Goal: Task Accomplishment & Management: Manage account settings

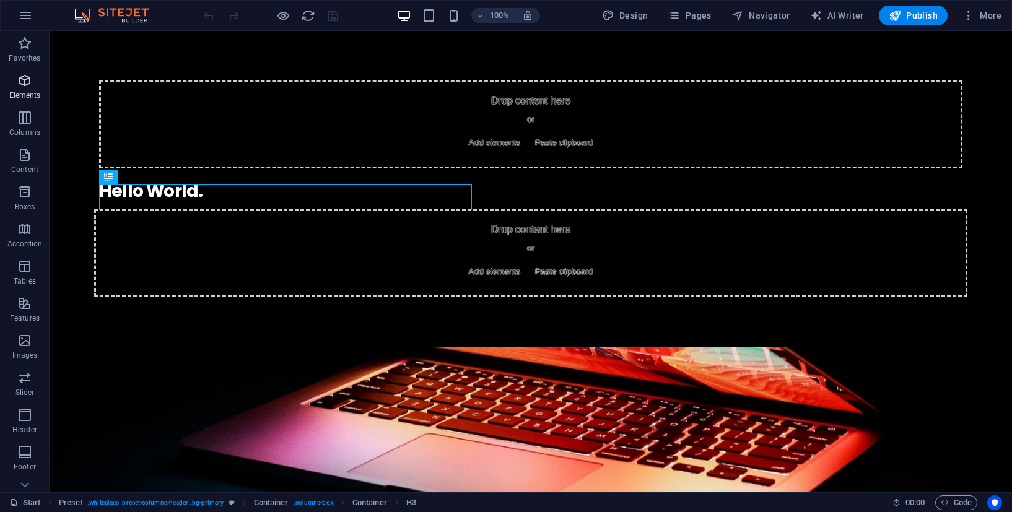
click at [27, 79] on icon "button" at bounding box center [24, 80] width 15 height 15
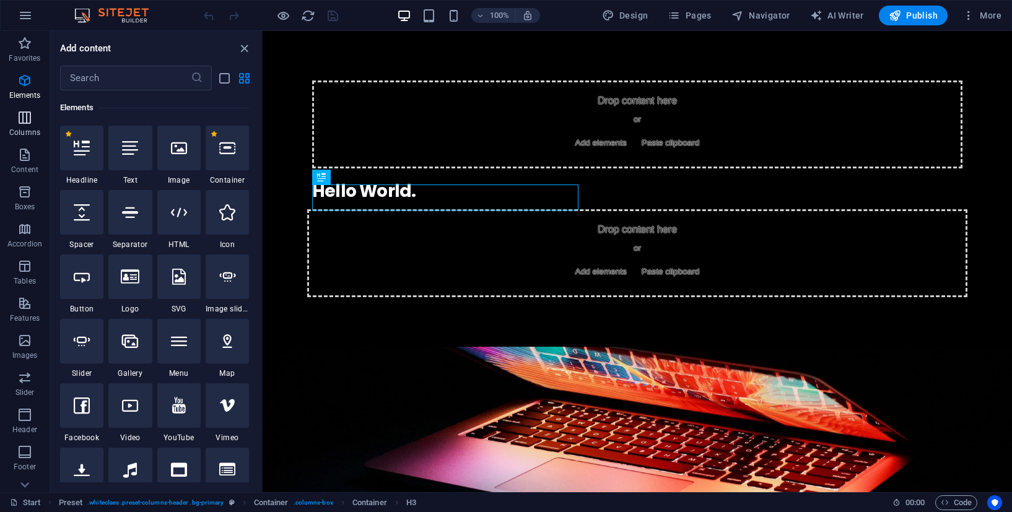
click at [30, 112] on icon "button" at bounding box center [24, 117] width 15 height 15
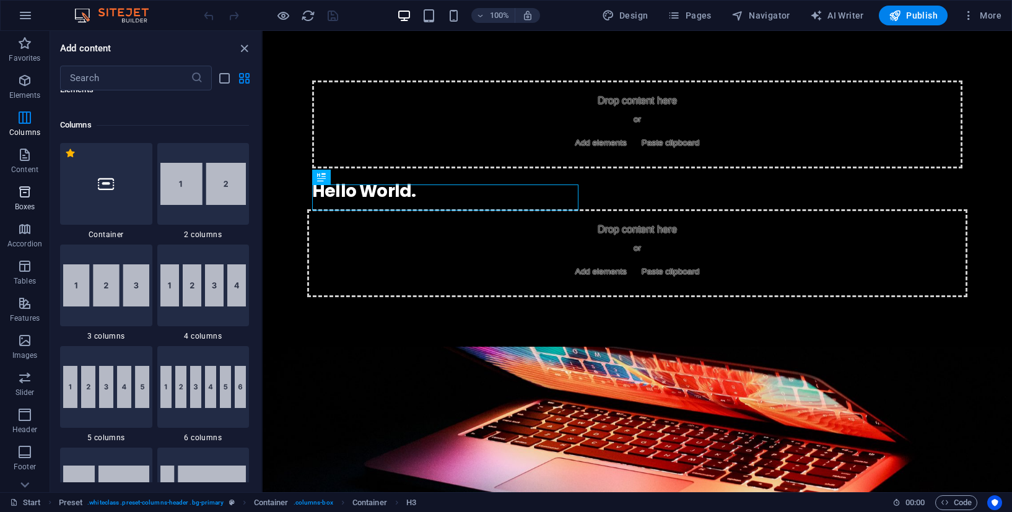
scroll to position [613, 0]
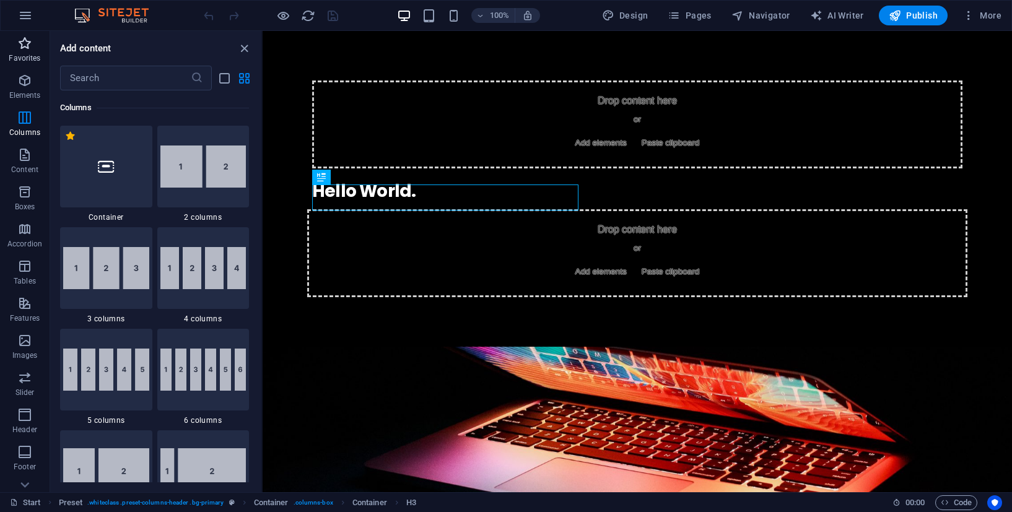
click at [31, 53] on p "Favorites" at bounding box center [25, 58] width 32 height 10
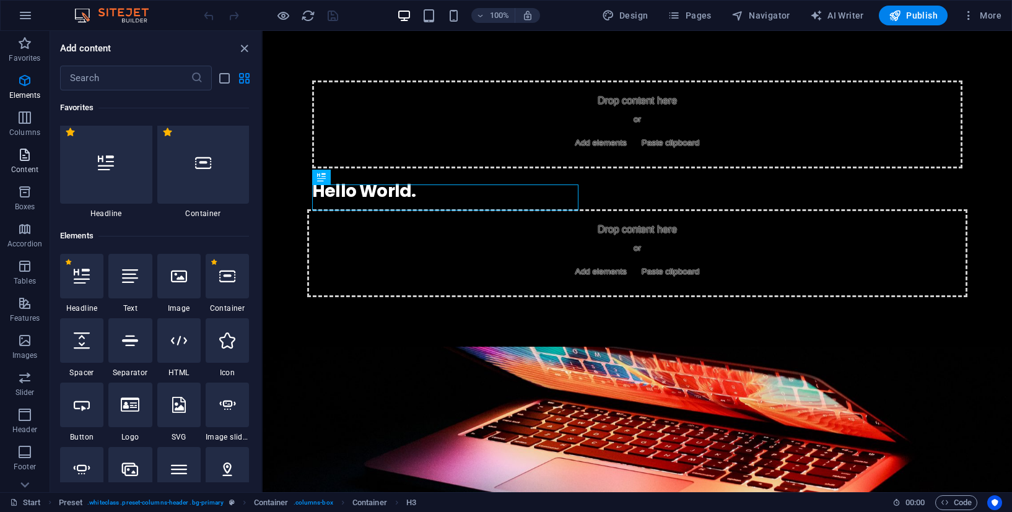
scroll to position [0, 0]
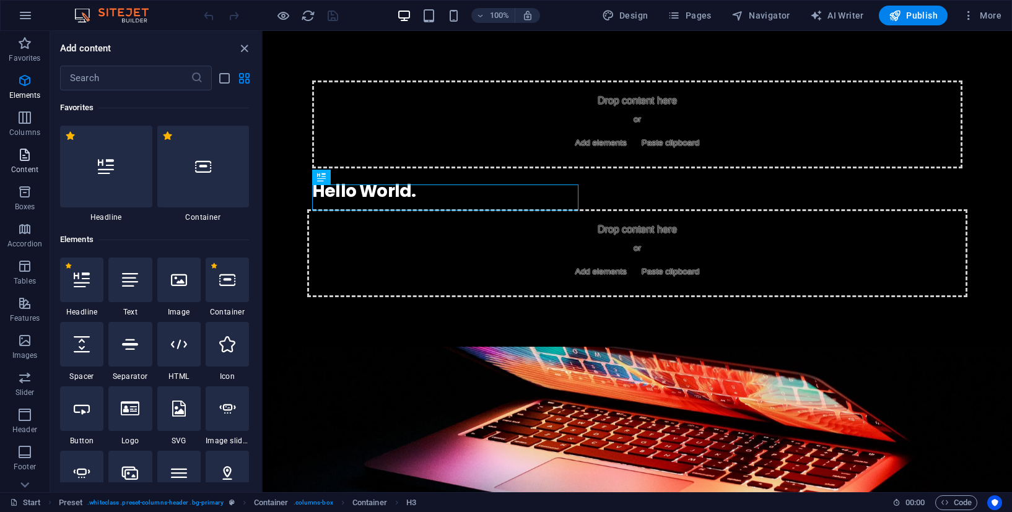
click at [33, 158] on span "Content" at bounding box center [25, 162] width 50 height 30
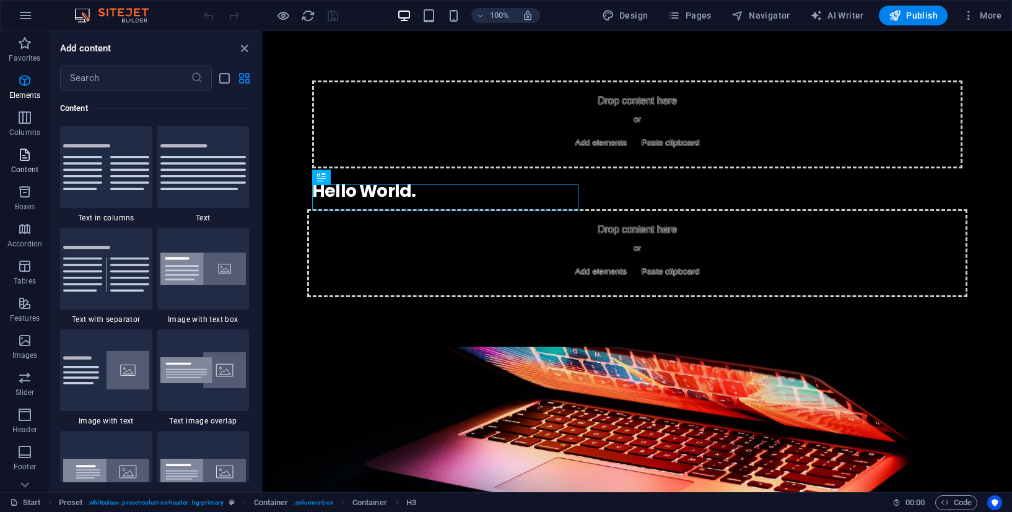
scroll to position [2167, 0]
click at [25, 376] on icon "button" at bounding box center [24, 377] width 15 height 15
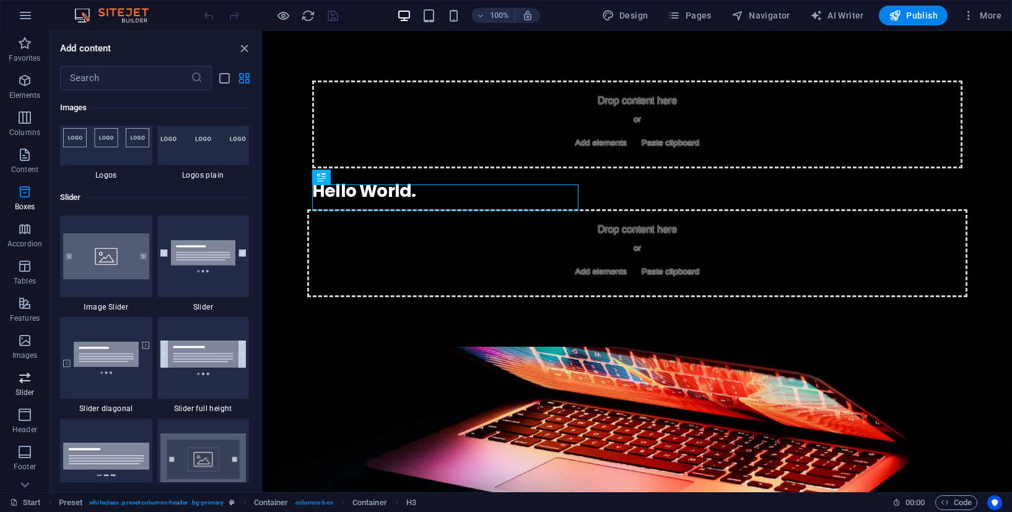
scroll to position [7020, 0]
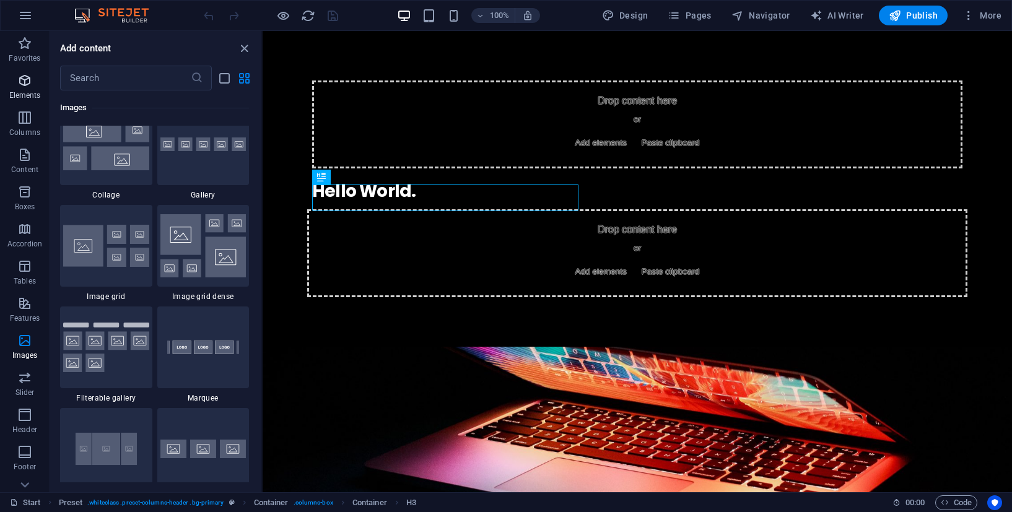
click at [32, 90] on p "Elements" at bounding box center [25, 95] width 32 height 10
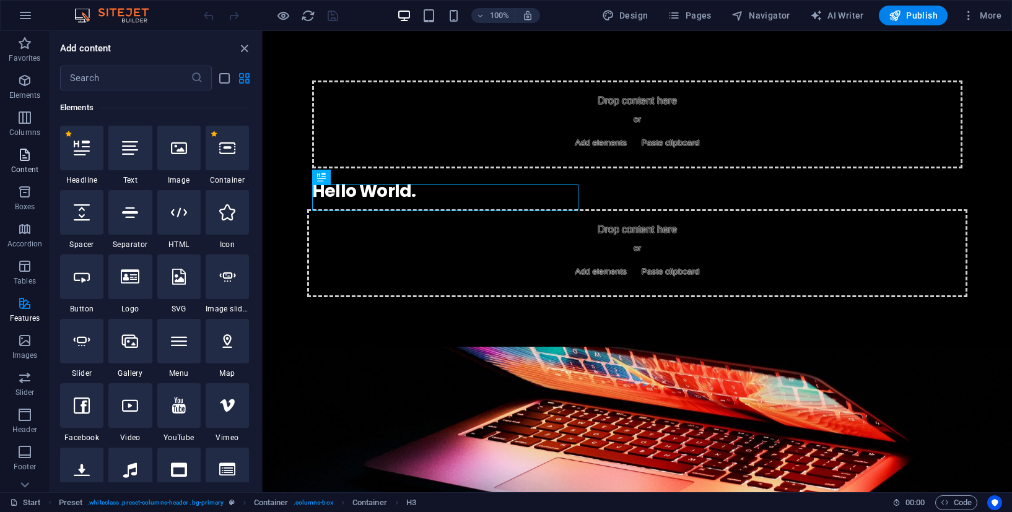
click at [32, 152] on icon "button" at bounding box center [24, 154] width 15 height 15
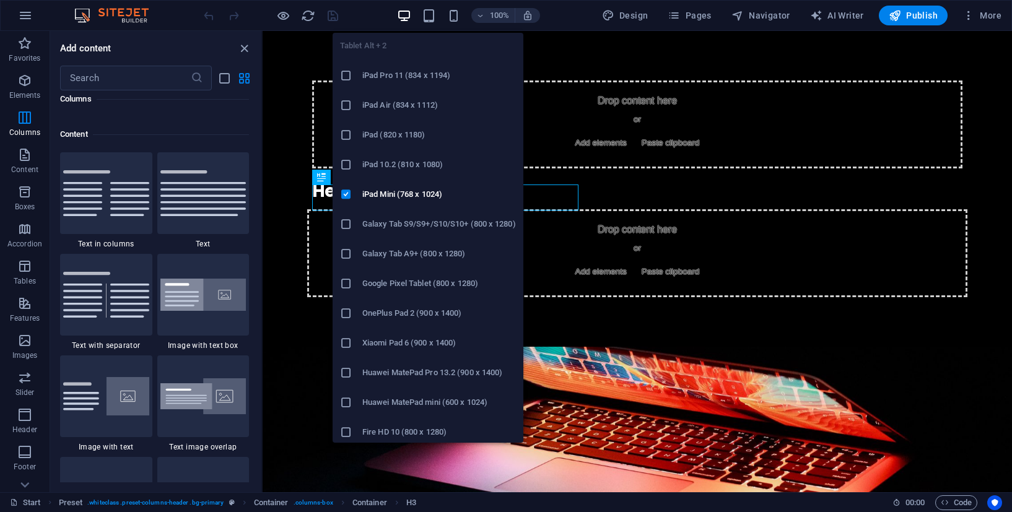
scroll to position [2, 0]
click at [439, 368] on h6 "Huawei MatePad Pro 13.2 (900 x 1400)" at bounding box center [439, 372] width 154 height 15
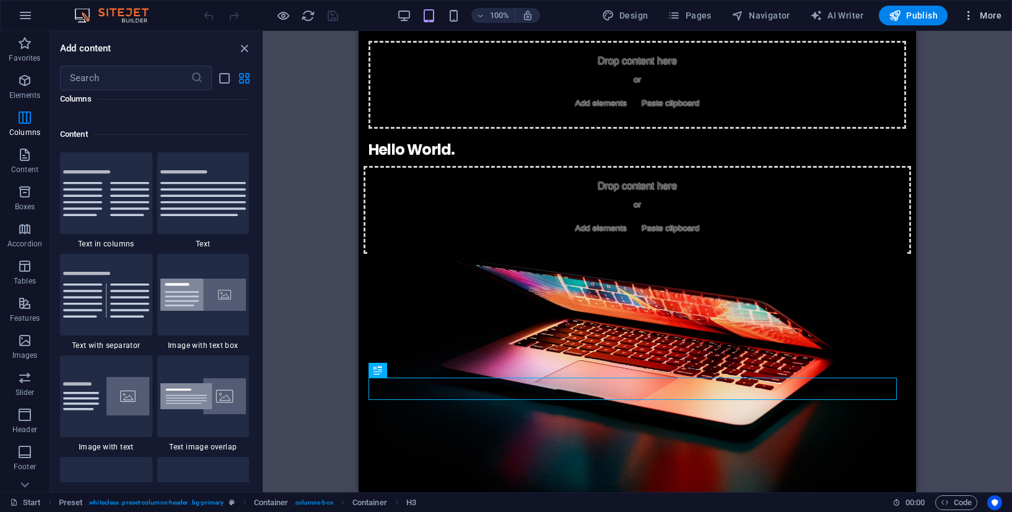
click at [980, 22] on button "More" at bounding box center [981, 16] width 49 height 20
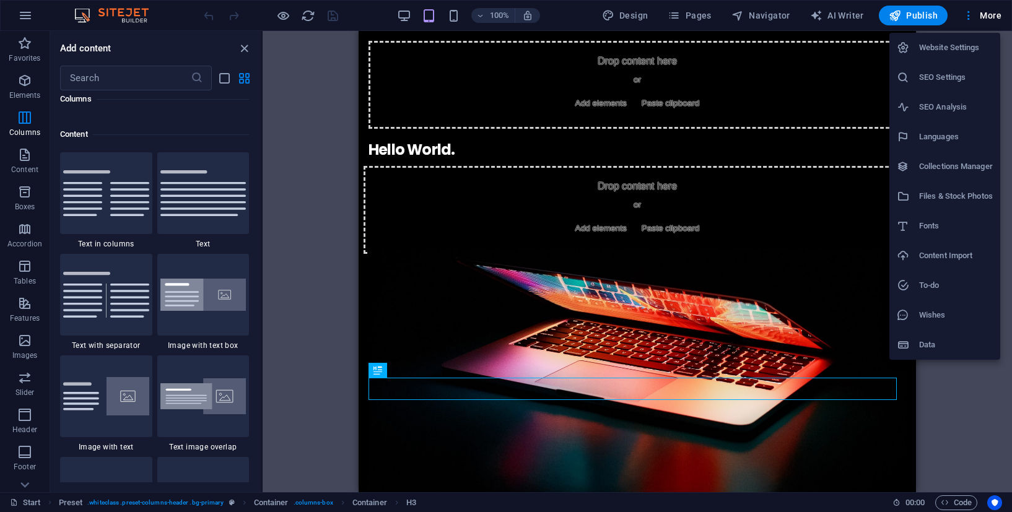
click at [961, 56] on li "Website Settings" at bounding box center [944, 48] width 111 height 30
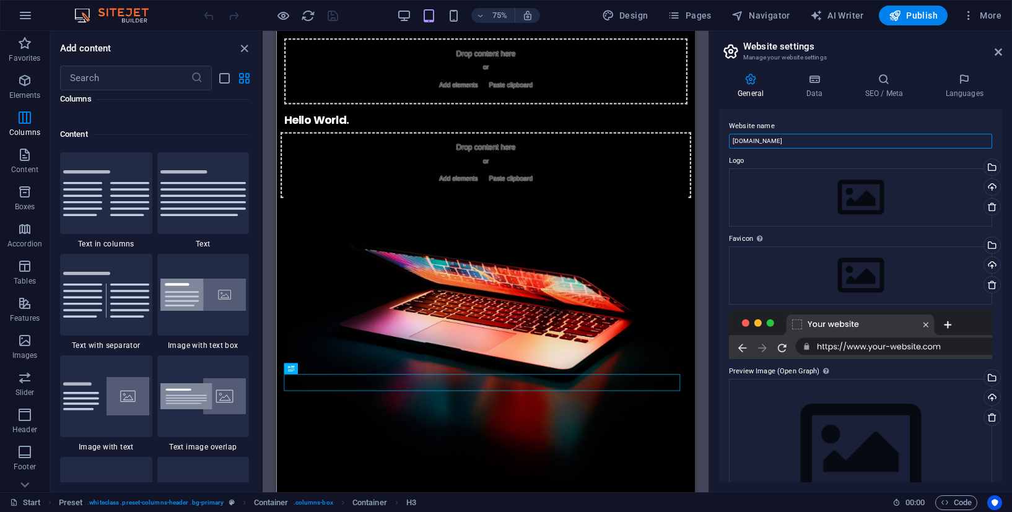
click at [785, 142] on input "[DOMAIN_NAME]" at bounding box center [860, 141] width 263 height 15
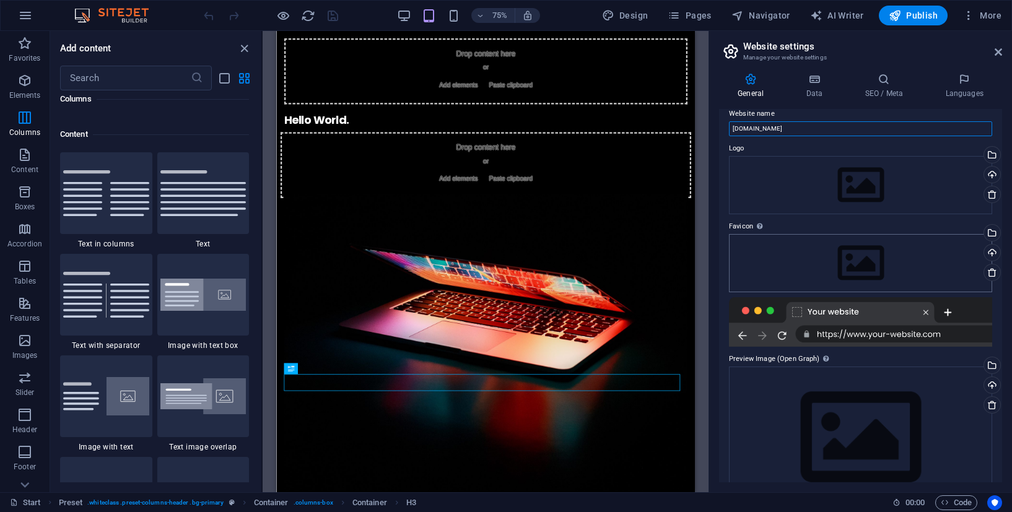
scroll to position [0, 0]
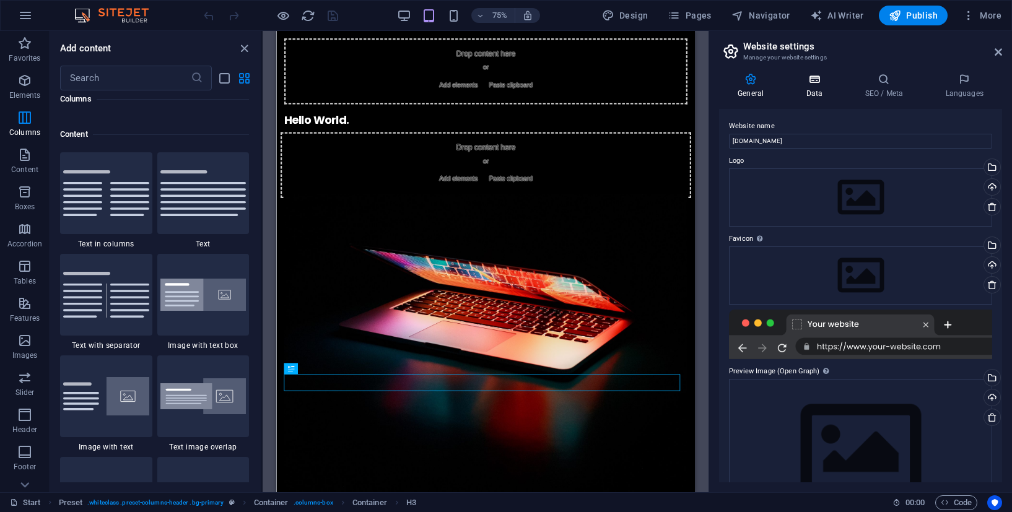
click at [801, 85] on h4 "Data" at bounding box center [816, 86] width 59 height 26
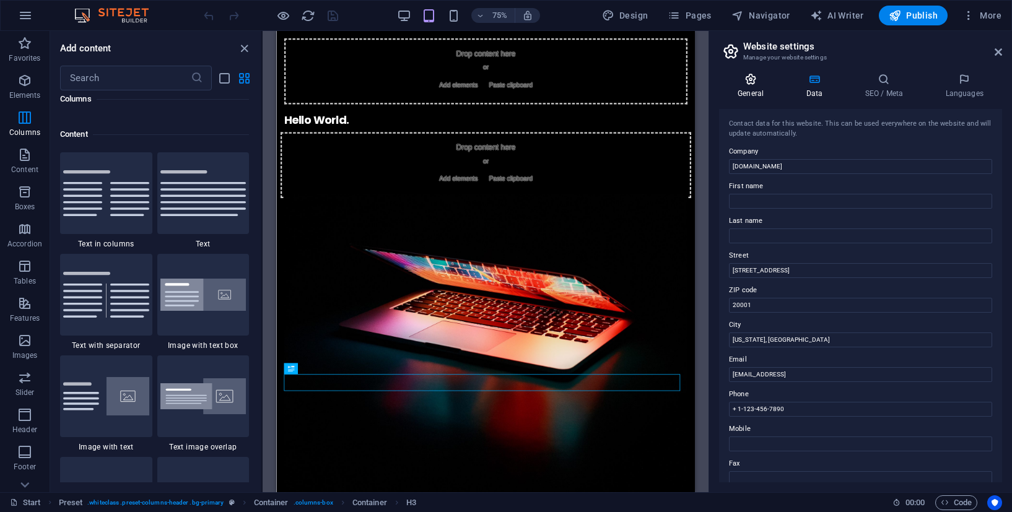
click at [757, 84] on icon at bounding box center [750, 79] width 63 height 12
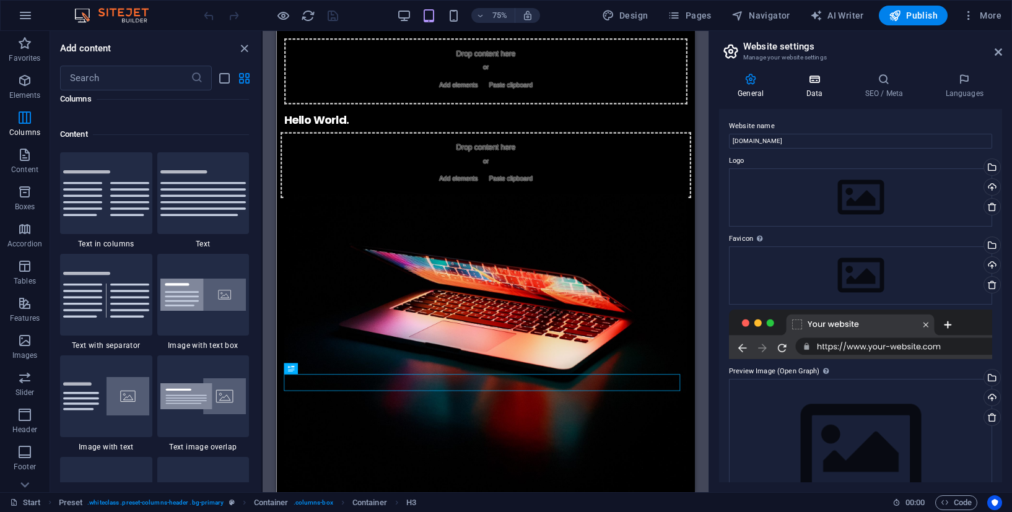
click at [818, 84] on icon at bounding box center [814, 79] width 54 height 12
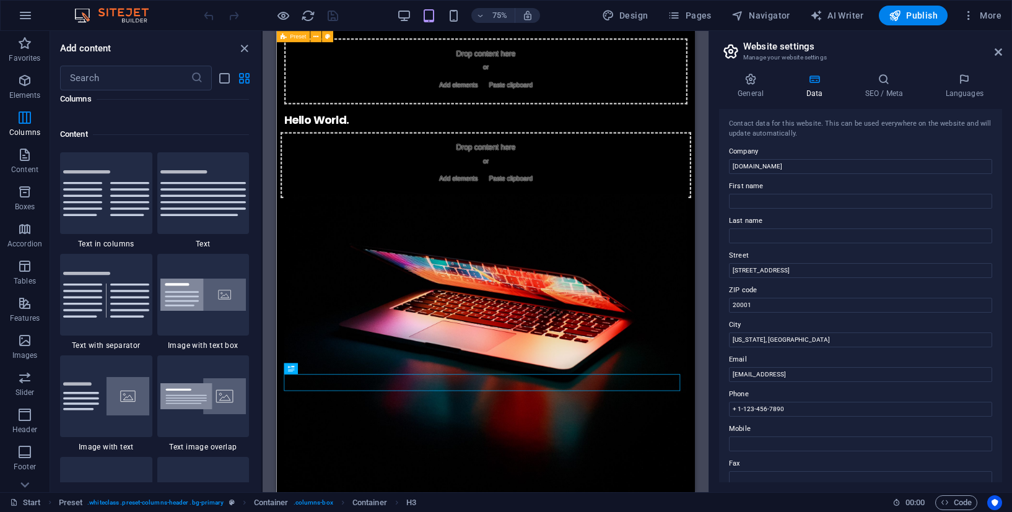
click at [747, 101] on div "General Data SEO / Meta Languages Website name [DOMAIN_NAME] Logo Drag files he…" at bounding box center [860, 277] width 283 height 409
click at [750, 95] on h4 "General" at bounding box center [753, 86] width 68 height 26
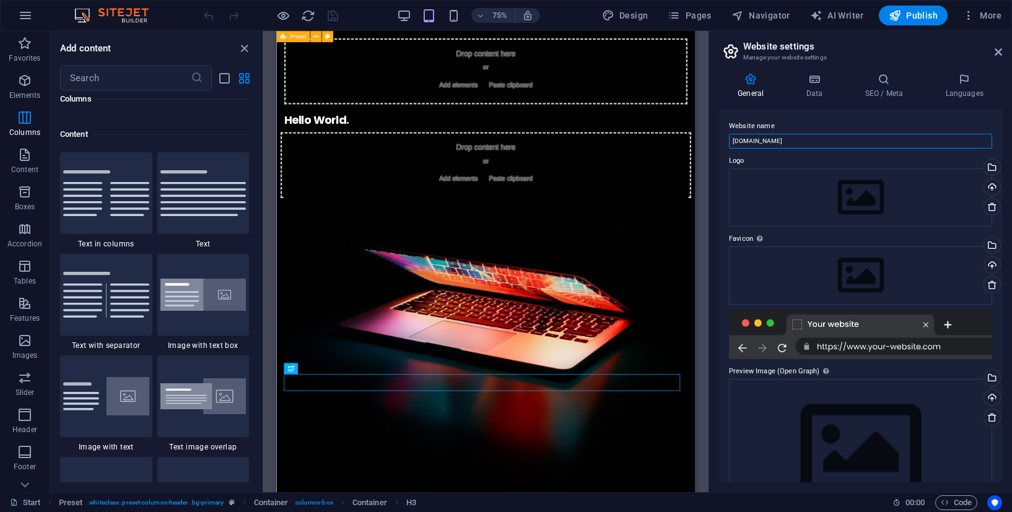
click at [781, 146] on input "[DOMAIN_NAME]" at bounding box center [860, 141] width 263 height 15
click at [798, 324] on div at bounding box center [860, 335] width 263 height 50
click at [802, 324] on div at bounding box center [860, 335] width 263 height 50
click at [791, 372] on label "Preview Image (Open Graph) This image will be shown when the website is shared …" at bounding box center [860, 371] width 263 height 15
click at [807, 80] on icon at bounding box center [814, 79] width 54 height 12
